Goal: Task Accomplishment & Management: Manage account settings

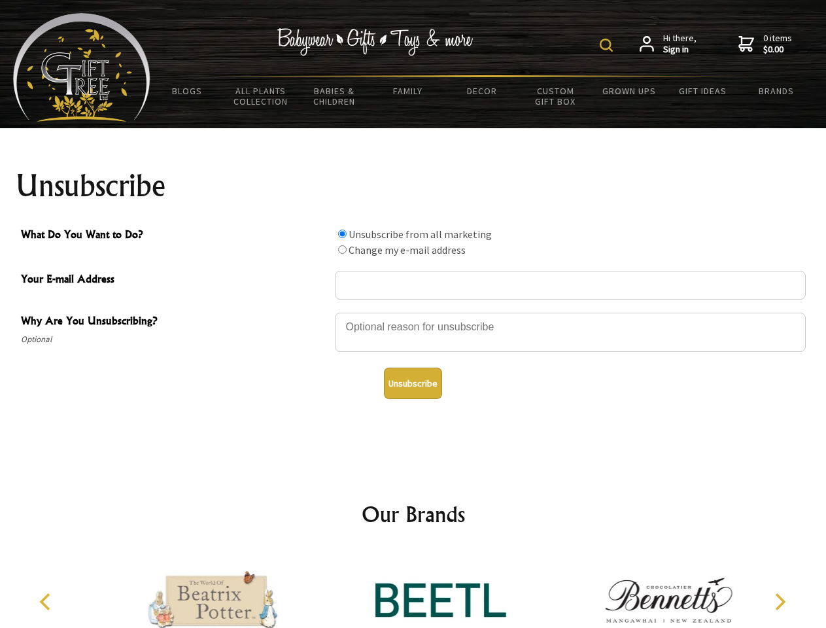
click at [608, 45] on img at bounding box center [605, 45] width 13 height 13
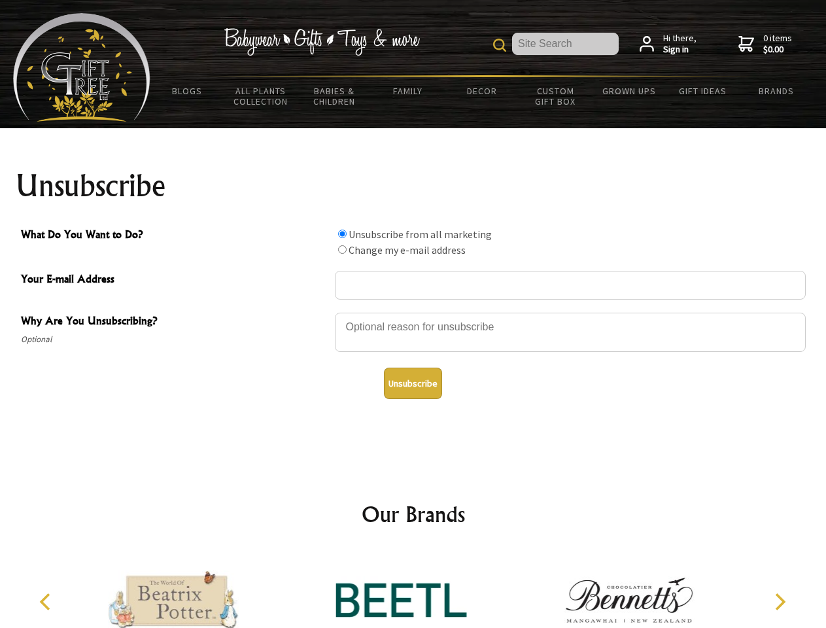
click at [413, 312] on div at bounding box center [570, 334] width 471 height 46
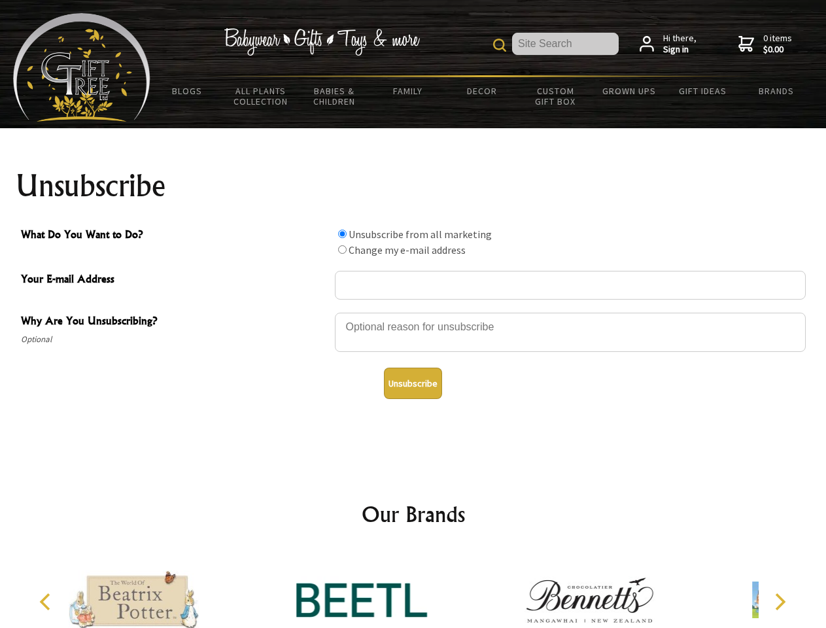
click at [342, 233] on input "What Do You Want to Do?" at bounding box center [342, 233] width 8 height 8
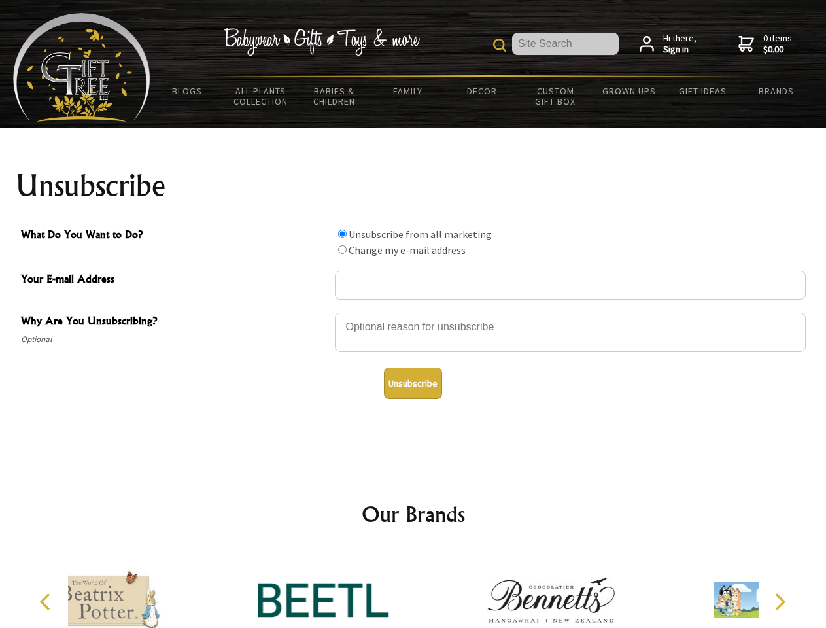
click at [342, 249] on input "What Do You Want to Do?" at bounding box center [342, 249] width 8 height 8
radio input "true"
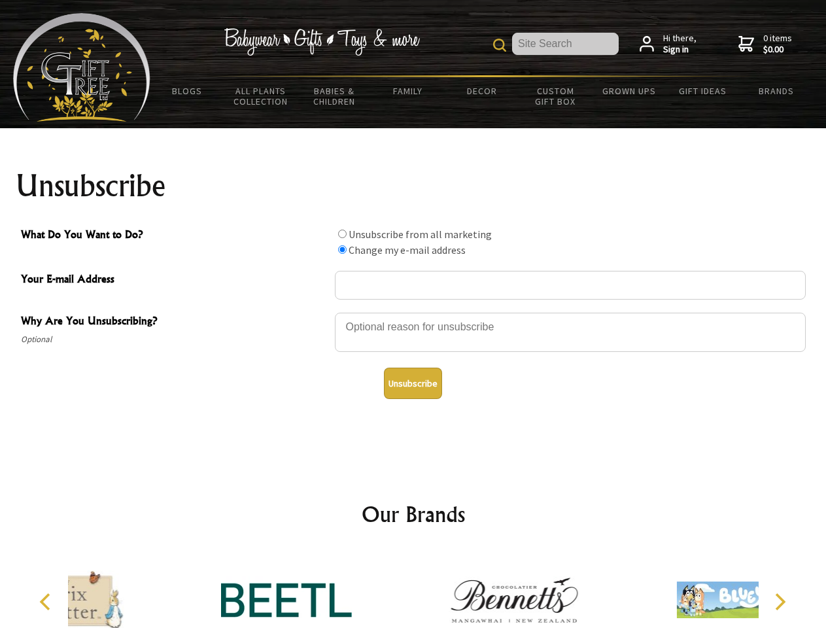
click at [412, 383] on button "Unsubscribe" at bounding box center [413, 382] width 58 height 31
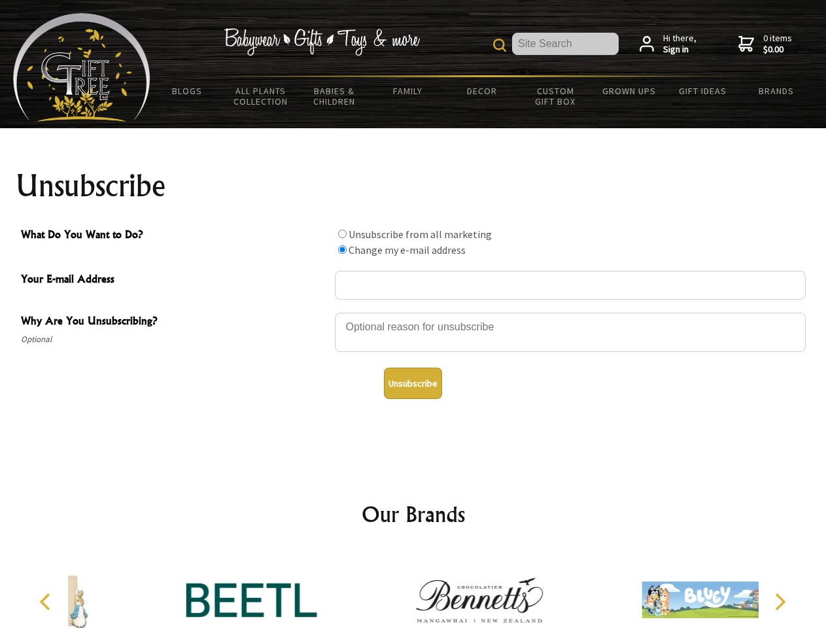
click at [47, 601] on icon "Previous" at bounding box center [46, 601] width 17 height 17
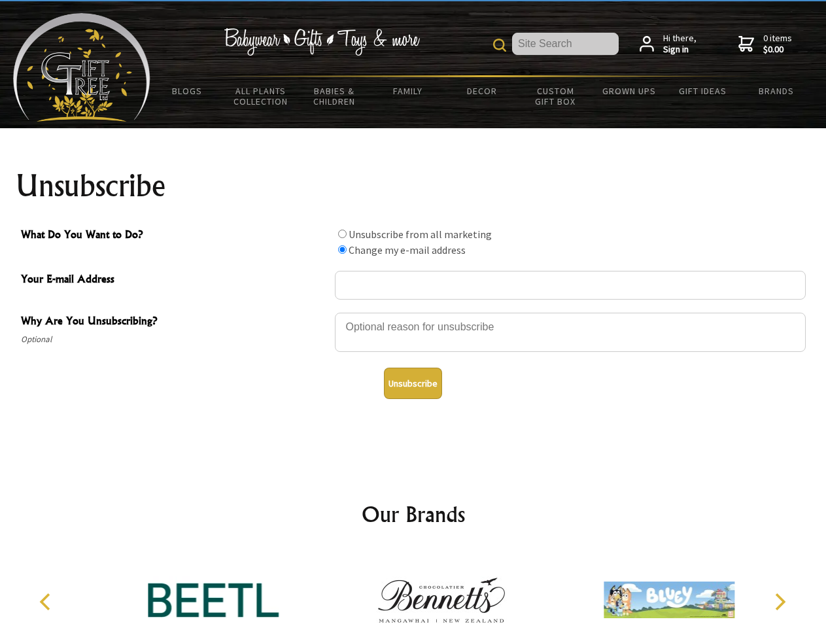
click at [779, 601] on icon "Next" at bounding box center [778, 601] width 17 height 17
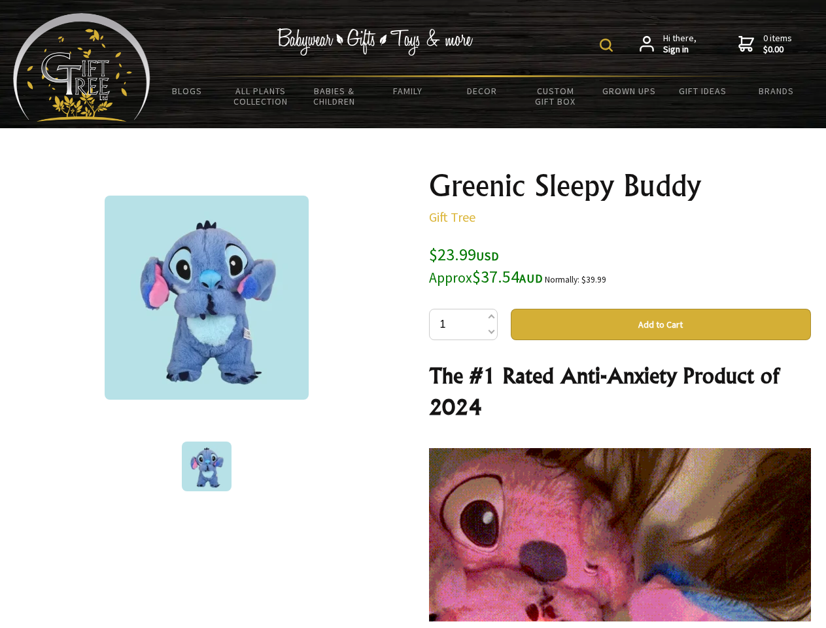
click at [608, 45] on img at bounding box center [605, 45] width 13 height 13
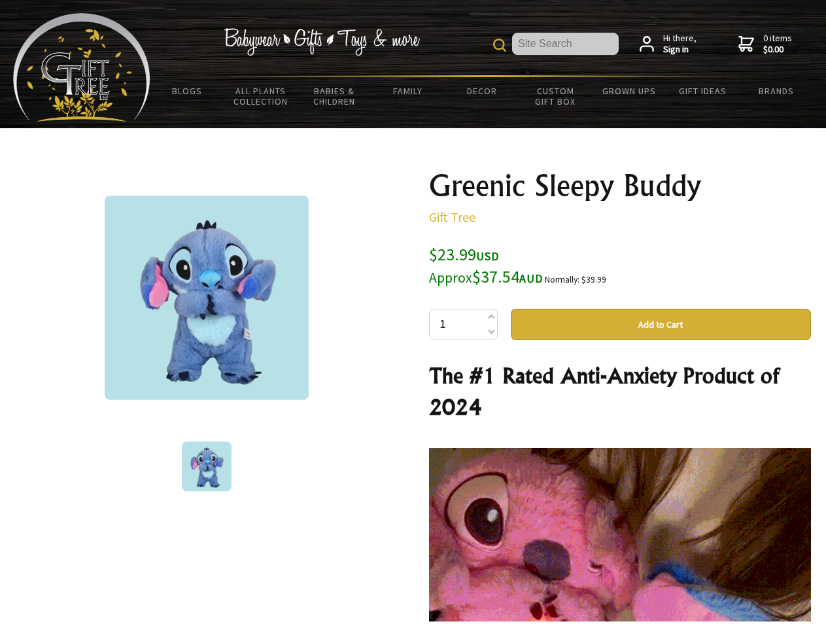
click at [207, 297] on img at bounding box center [207, 297] width 204 height 204
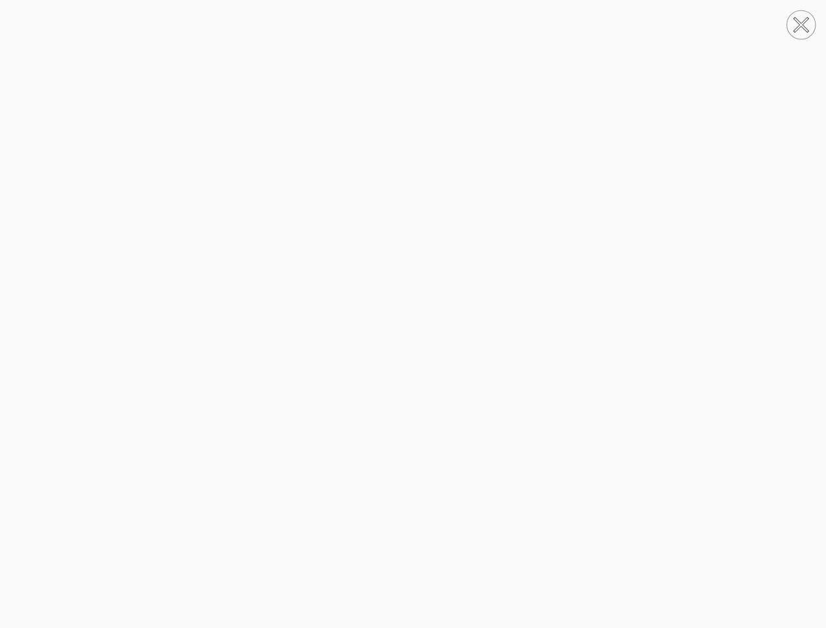
click at [413, 324] on img at bounding box center [413, 314] width 0 height 502
